Goal: Check status

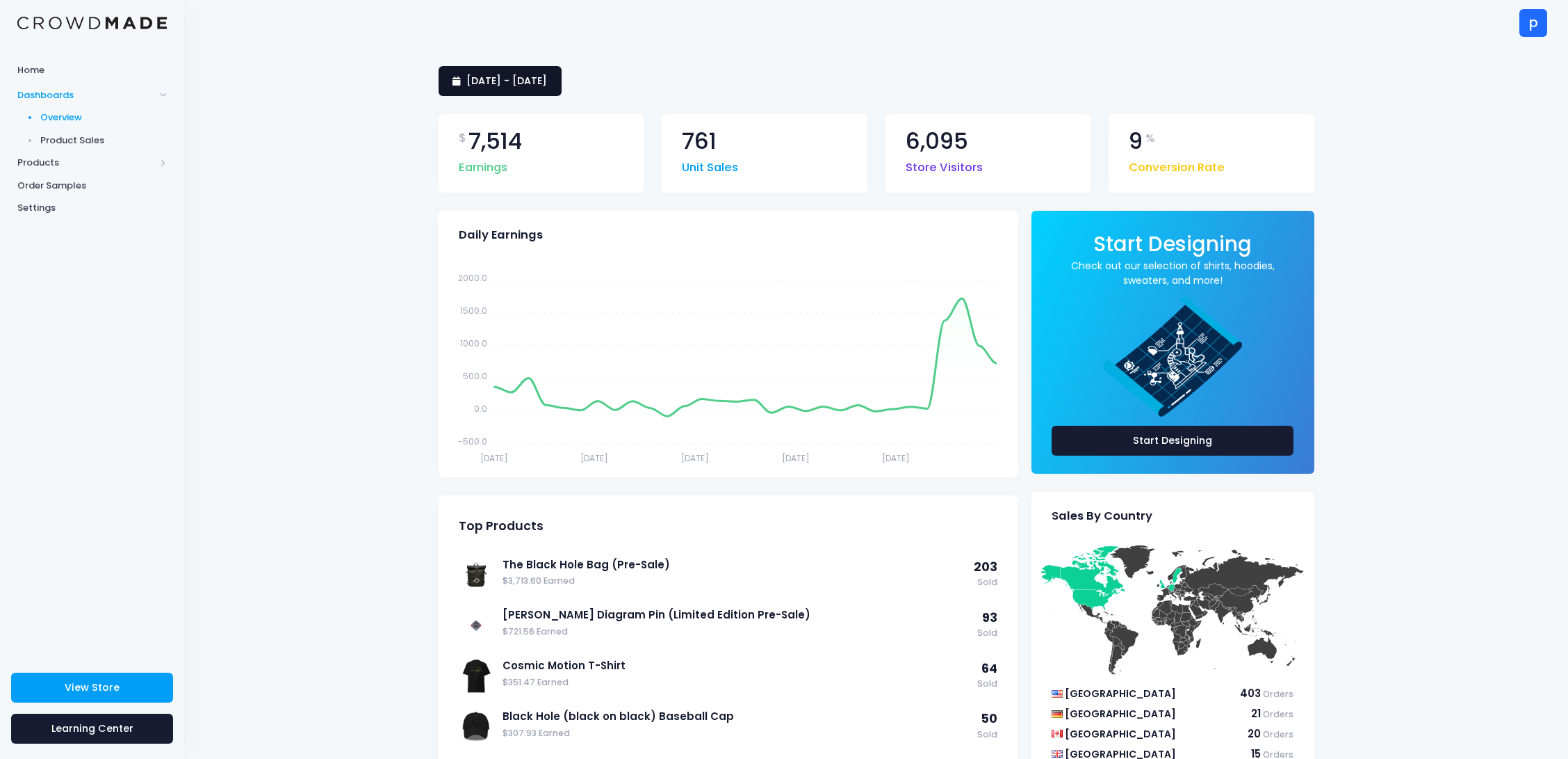
click at [547, 74] on span "[DATE] - [DATE]" at bounding box center [507, 80] width 80 height 14
click at [509, 211] on li "This Month" at bounding box center [499, 208] width 121 height 23
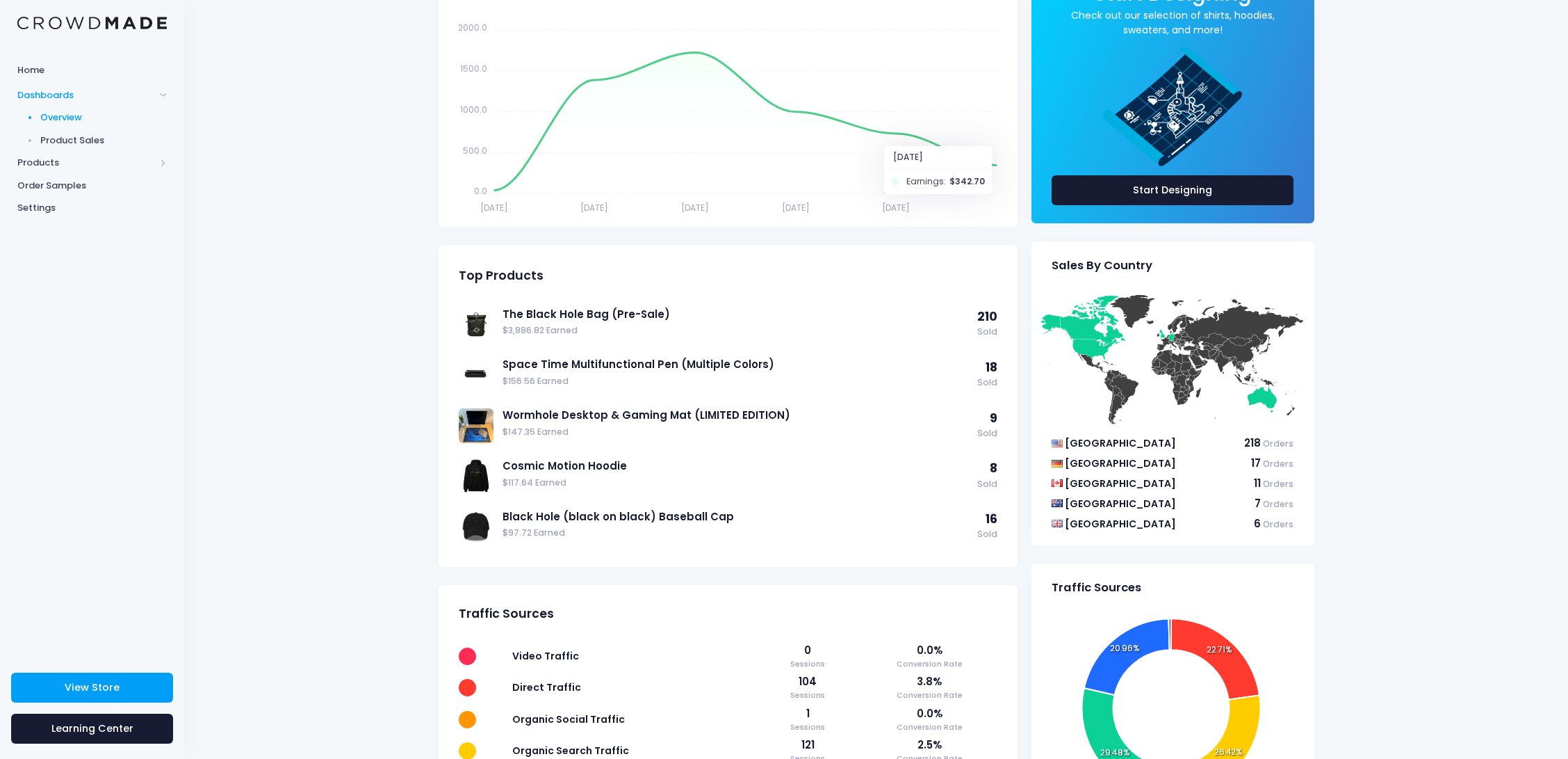
scroll to position [394, 0]
